Goal: Find specific page/section: Find specific page/section

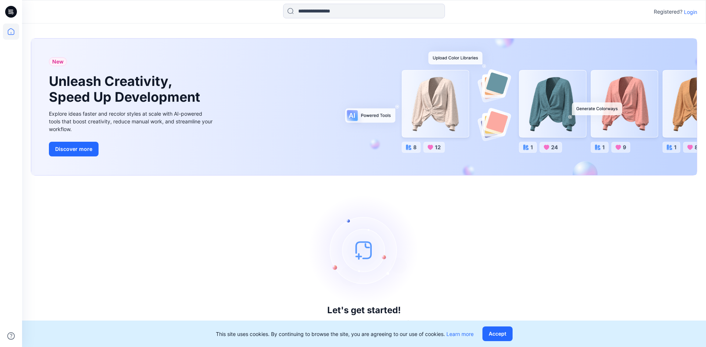
click at [687, 12] on p "Login" at bounding box center [690, 12] width 13 height 8
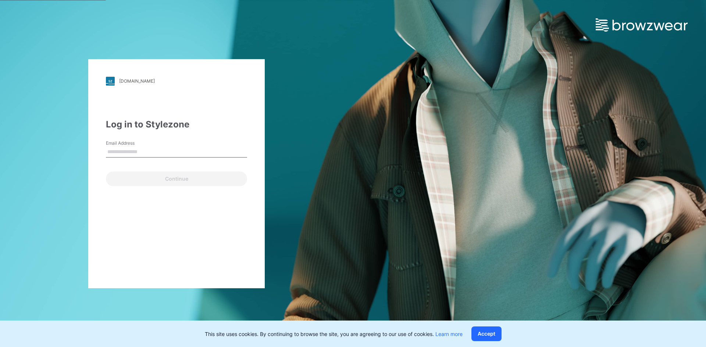
type input "**********"
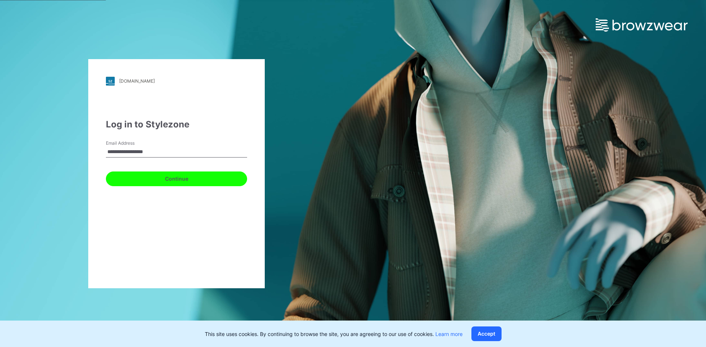
click at [190, 181] on button "Continue" at bounding box center [176, 179] width 141 height 15
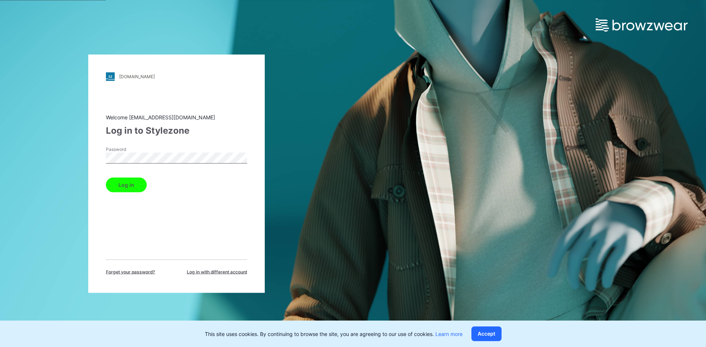
click at [124, 180] on button "Log in" at bounding box center [126, 185] width 41 height 15
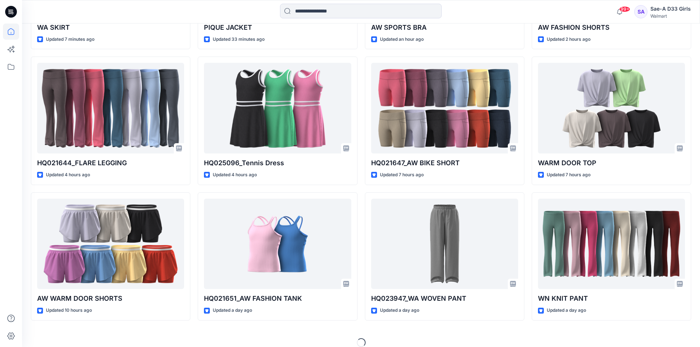
scroll to position [342, 0]
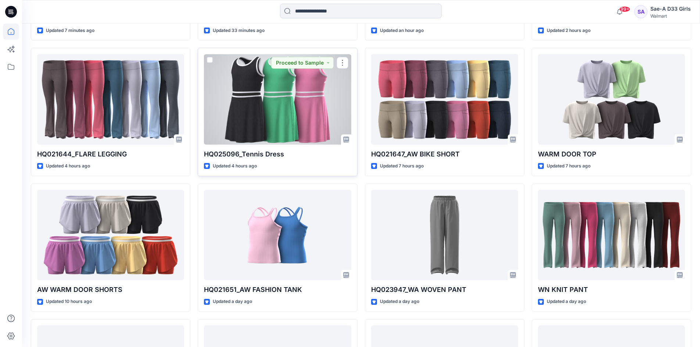
click at [302, 100] on div at bounding box center [277, 99] width 147 height 91
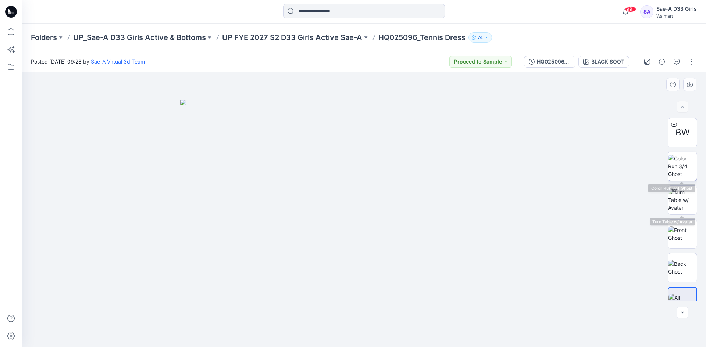
click at [681, 168] on img at bounding box center [682, 166] width 29 height 23
click at [317, 40] on p "UP FYE 2027 S2 D33 Girls Active Sae-A" at bounding box center [292, 37] width 140 height 10
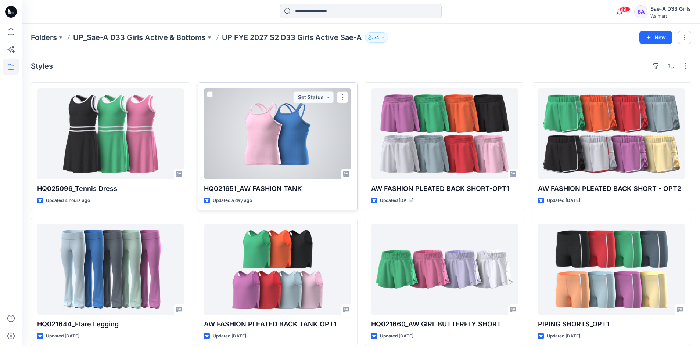
click at [301, 151] on div at bounding box center [277, 134] width 147 height 91
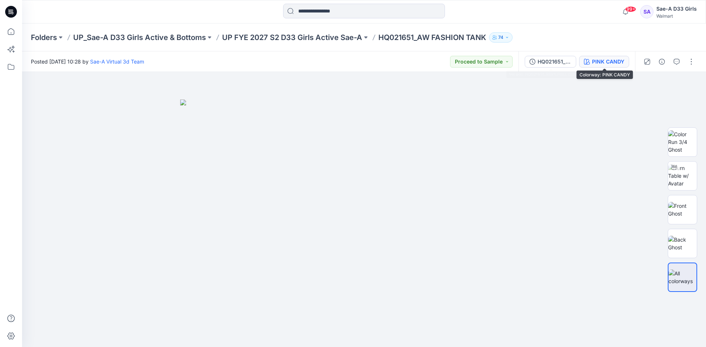
click at [592, 62] on div "PINK CANDY" at bounding box center [608, 62] width 32 height 8
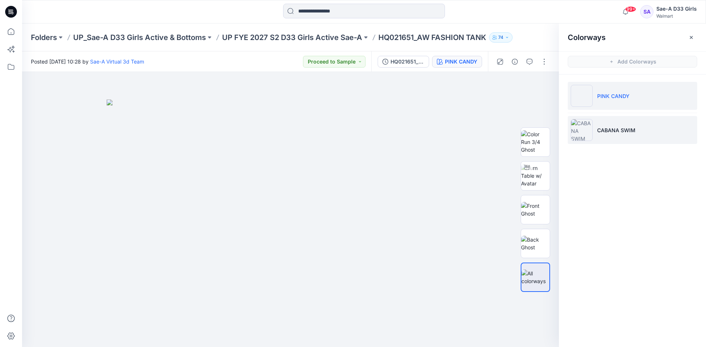
click at [616, 134] on p "CABANA SWIM" at bounding box center [616, 130] width 38 height 8
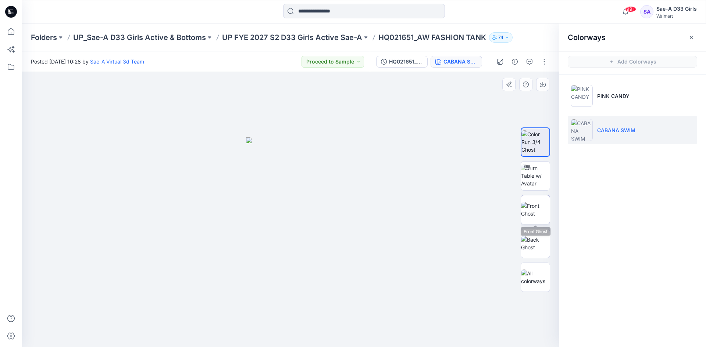
click at [537, 216] on img at bounding box center [535, 209] width 29 height 15
click at [539, 246] on img at bounding box center [535, 243] width 29 height 15
click at [287, 37] on p "UP FYE 2027 S2 D33 Girls Active Sae-A" at bounding box center [292, 37] width 140 height 10
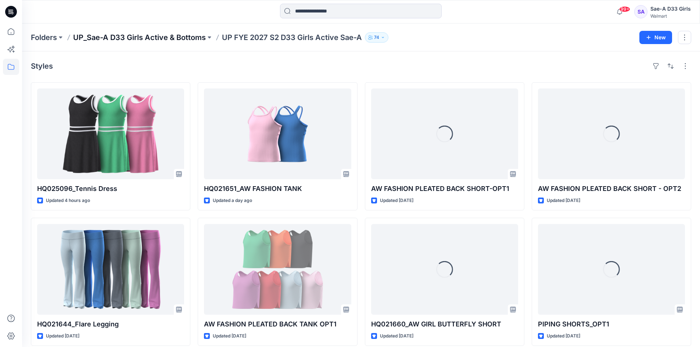
click at [175, 37] on p "UP_Sae-A D33 Girls Active & Bottoms" at bounding box center [139, 37] width 133 height 10
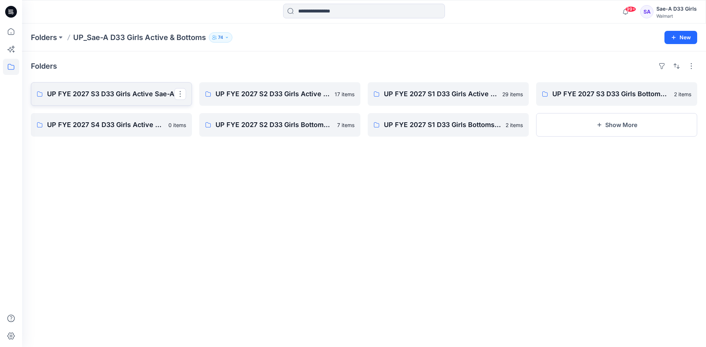
click at [131, 100] on link "UP FYE 2027 S3 D33 Girls Active Sae-A" at bounding box center [111, 94] width 161 height 24
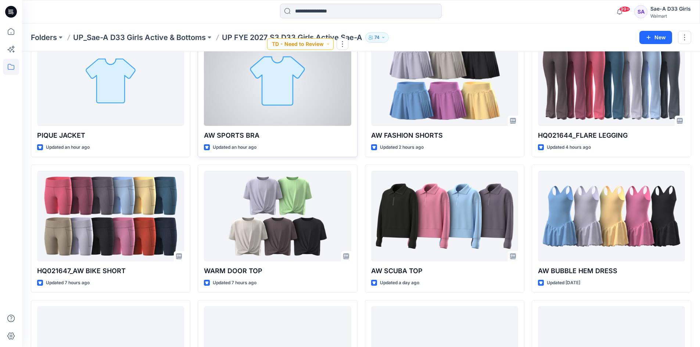
scroll to position [147, 0]
